Goal: Check status: Check status

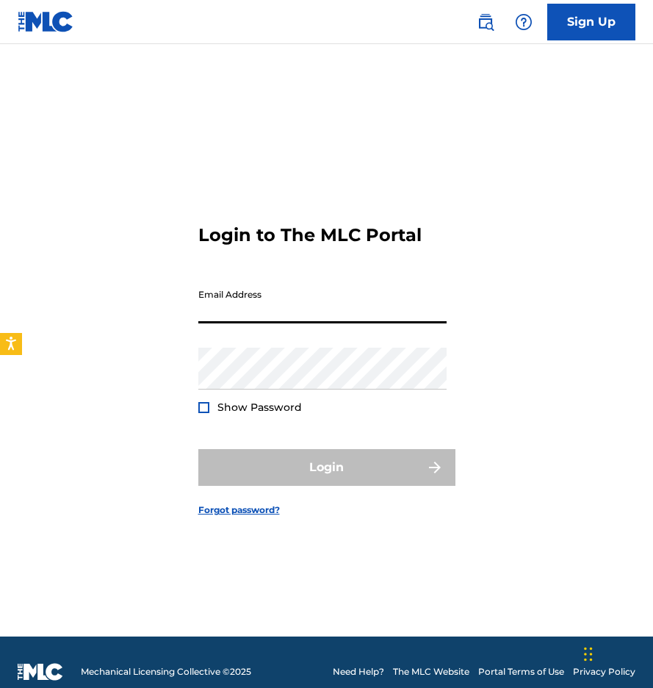
type input "[EMAIL_ADDRESS][DOMAIN_NAME]"
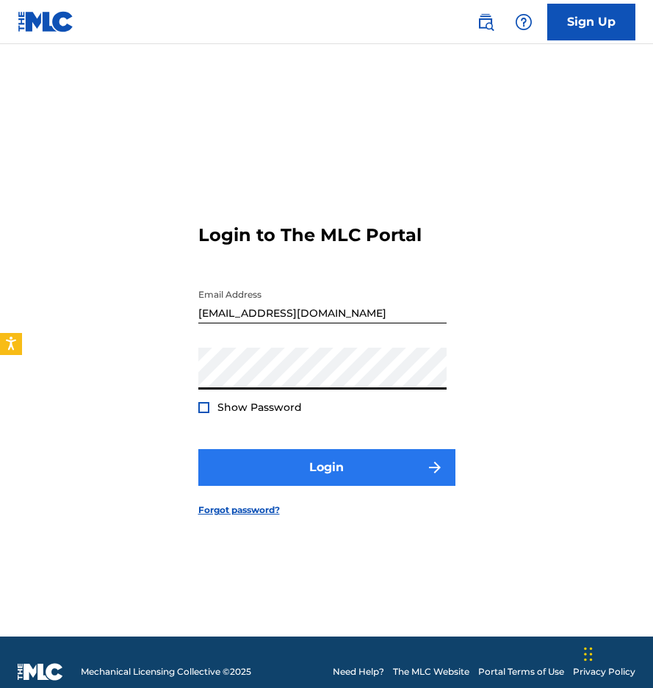
click at [382, 453] on button "Login" at bounding box center [326, 467] width 257 height 37
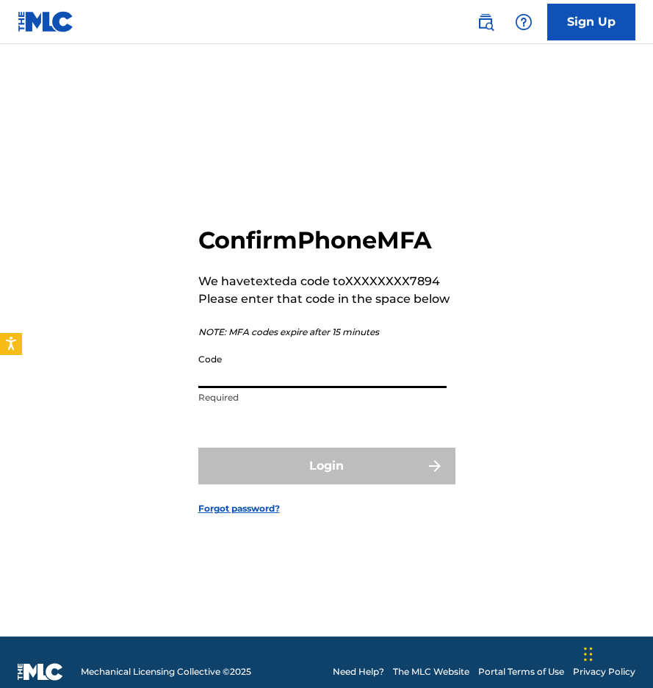
click at [368, 366] on input "Code" at bounding box center [322, 367] width 248 height 42
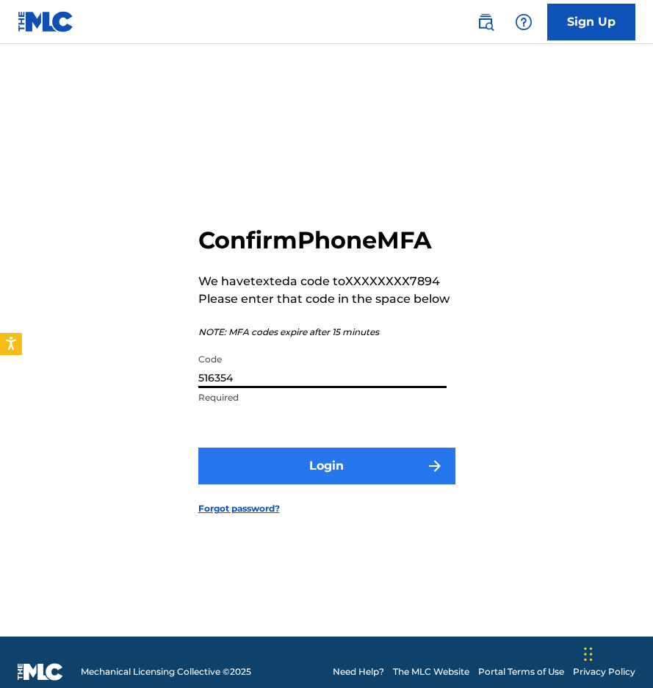
type input "516354"
click at [408, 467] on button "Login" at bounding box center [326, 466] width 257 height 37
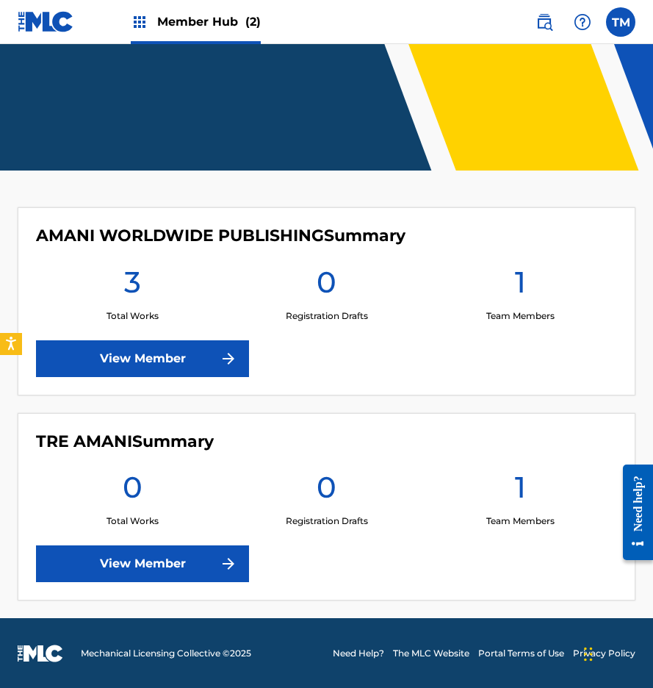
scroll to position [175, 0]
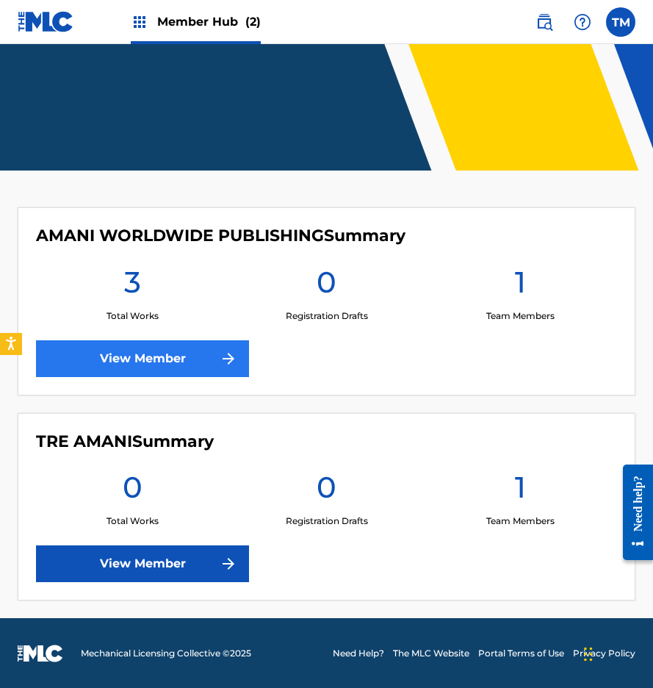
click at [165, 360] on link "View Member" at bounding box center [142, 358] width 213 height 37
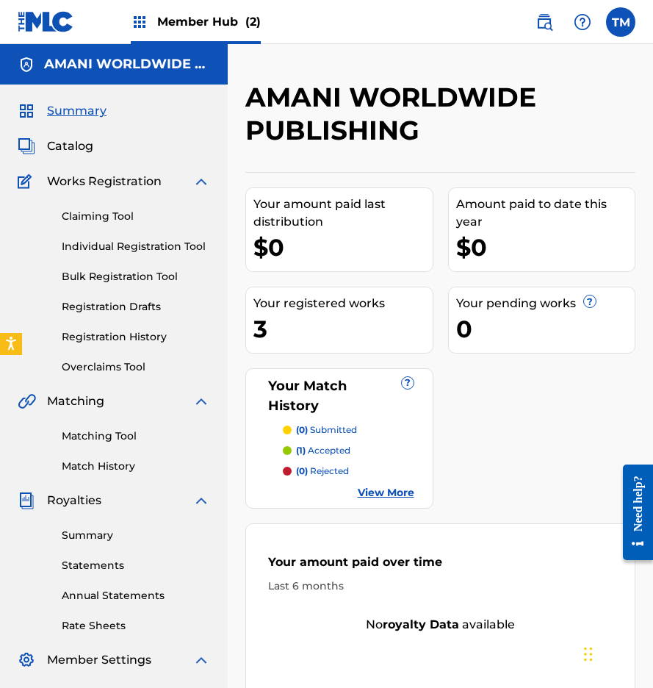
scroll to position [175, 0]
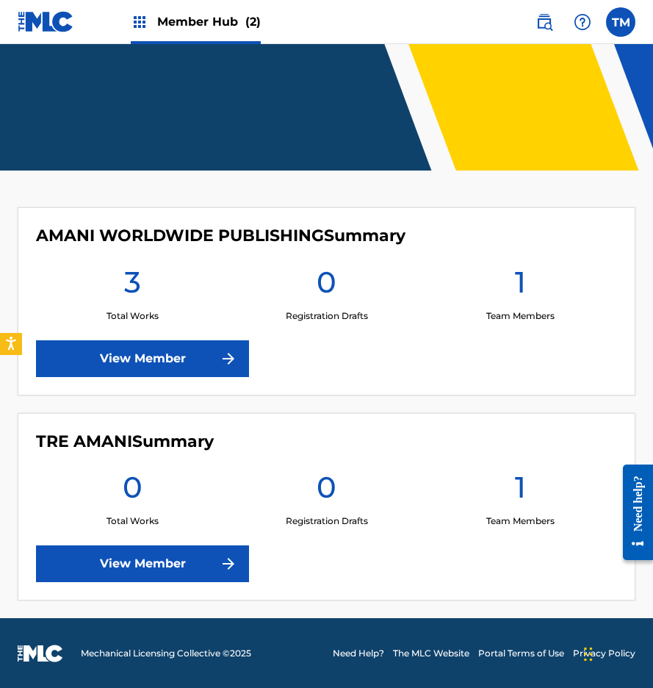
drag, startPoint x: 284, startPoint y: 163, endPoint x: 288, endPoint y: 14, distance: 149.2
click at [284, 136] on header "Welcome to The Member Hub" at bounding box center [326, 19] width 653 height 301
click at [186, 8] on div "Member Hub (2)" at bounding box center [196, 21] width 130 height 43
